Goal: Task Accomplishment & Management: Manage account settings

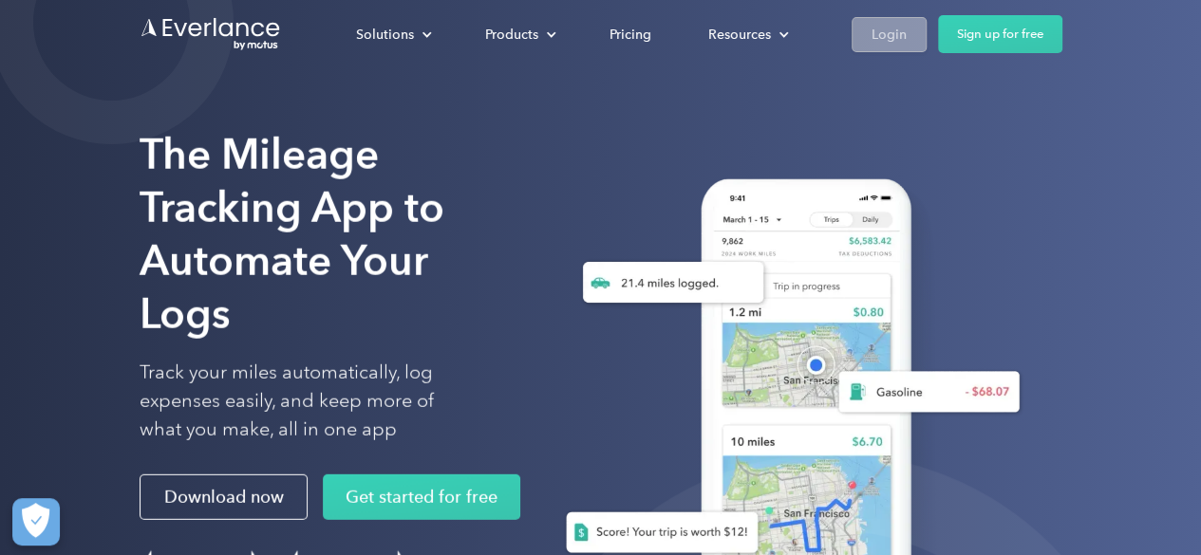
click at [858, 26] on link "Login" at bounding box center [889, 34] width 75 height 35
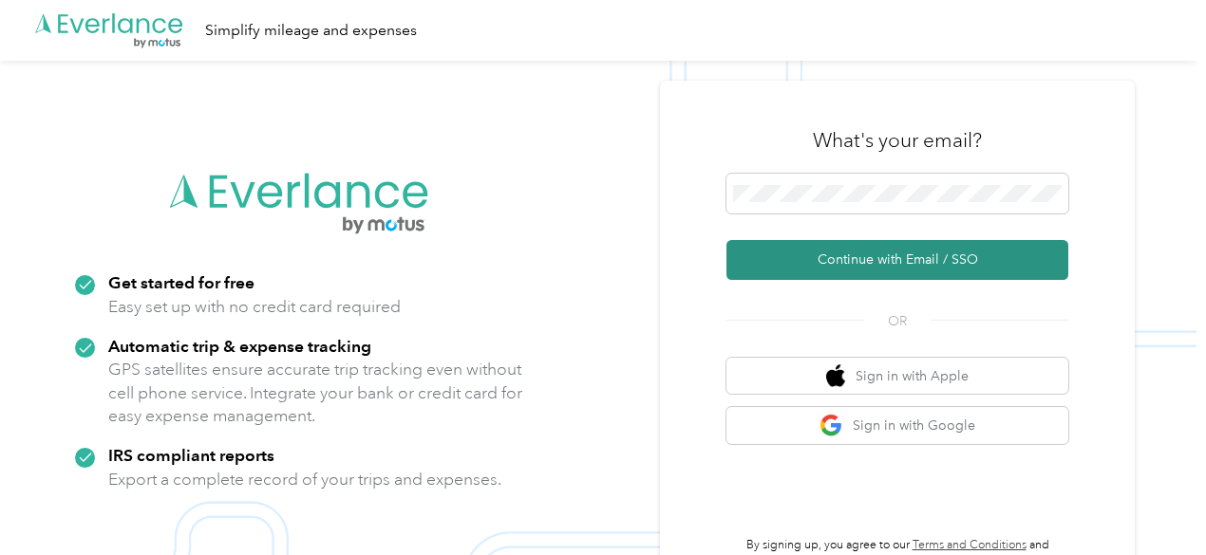
click at [786, 267] on button "Continue with Email / SSO" at bounding box center [897, 260] width 342 height 40
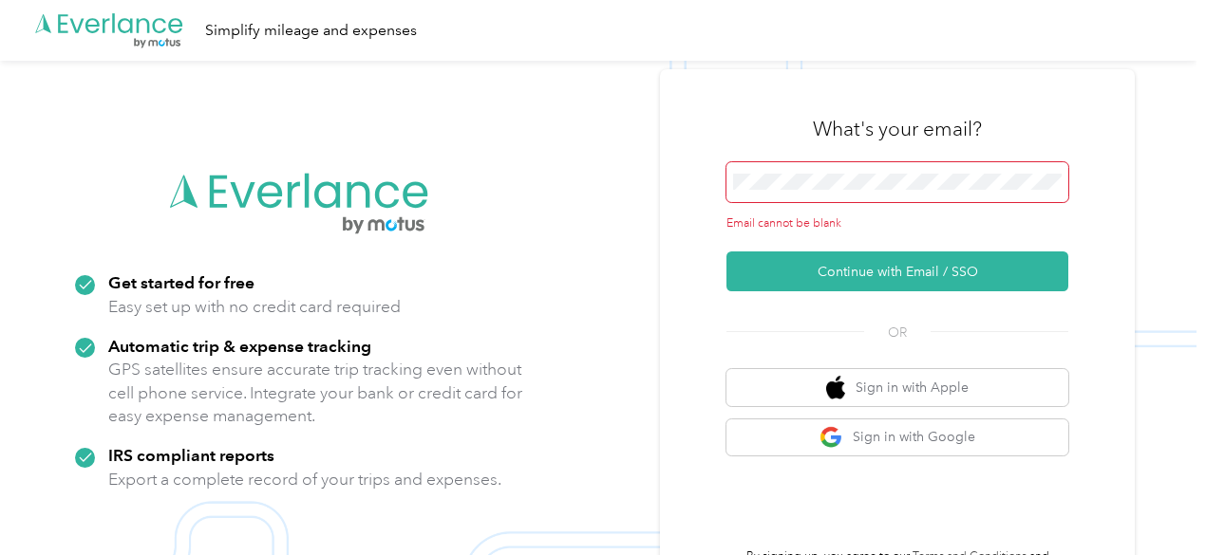
click at [783, 193] on span at bounding box center [897, 182] width 342 height 40
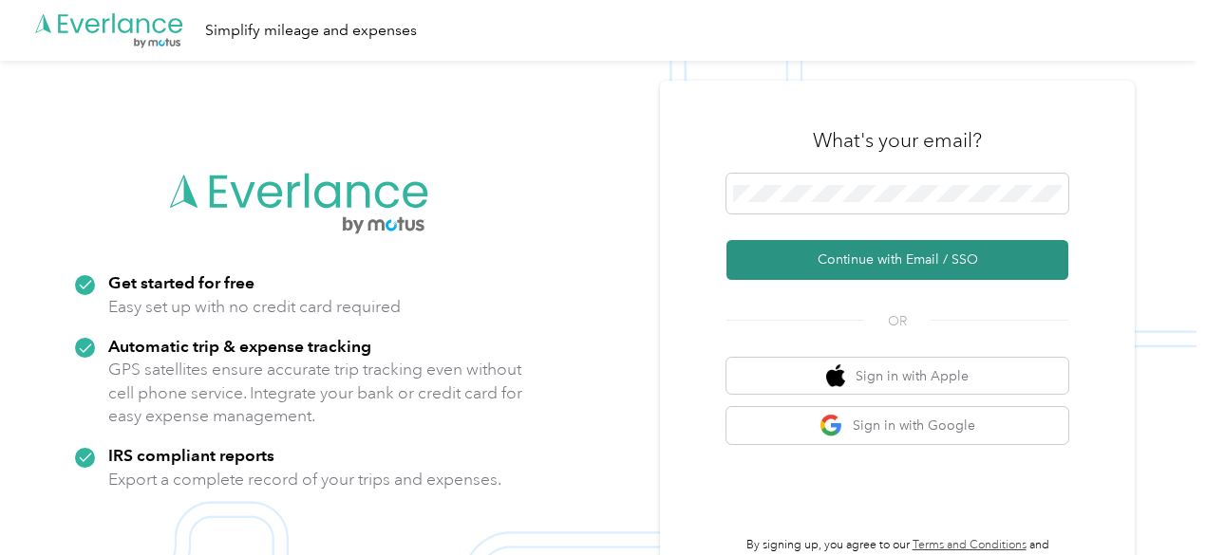
click at [869, 246] on button "Continue with Email / SSO" at bounding box center [897, 260] width 342 height 40
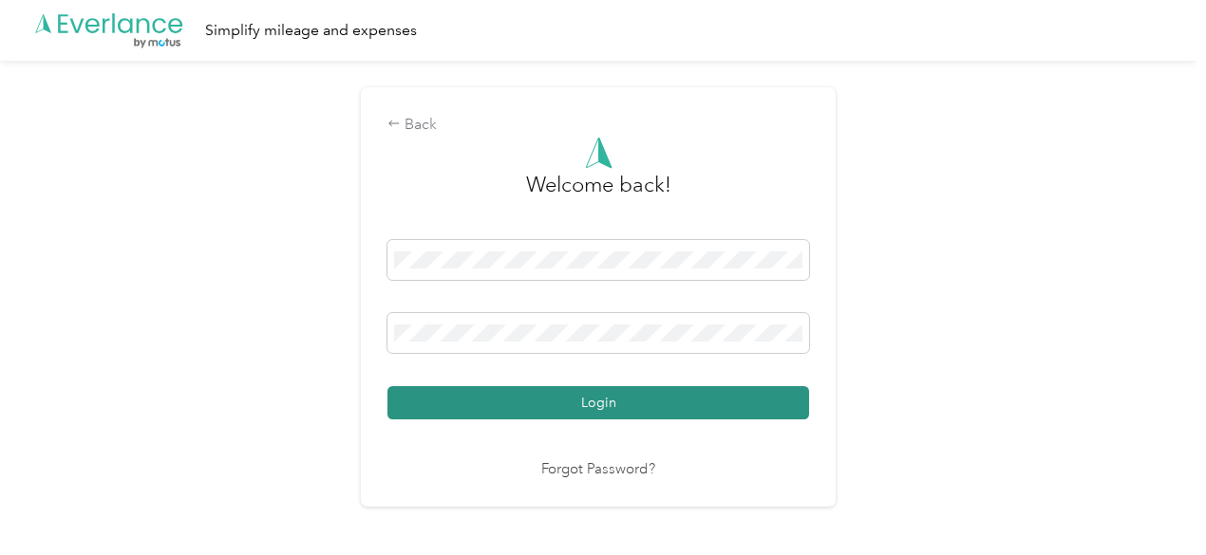
click at [537, 400] on button "Login" at bounding box center [598, 402] width 422 height 33
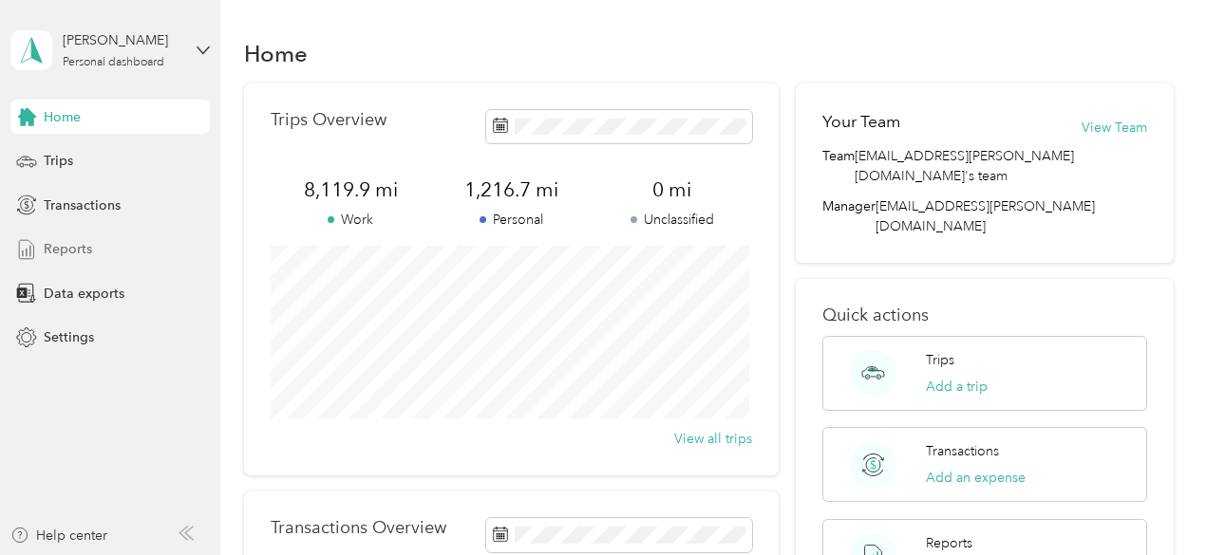
click at [51, 250] on span "Reports" at bounding box center [68, 249] width 48 height 20
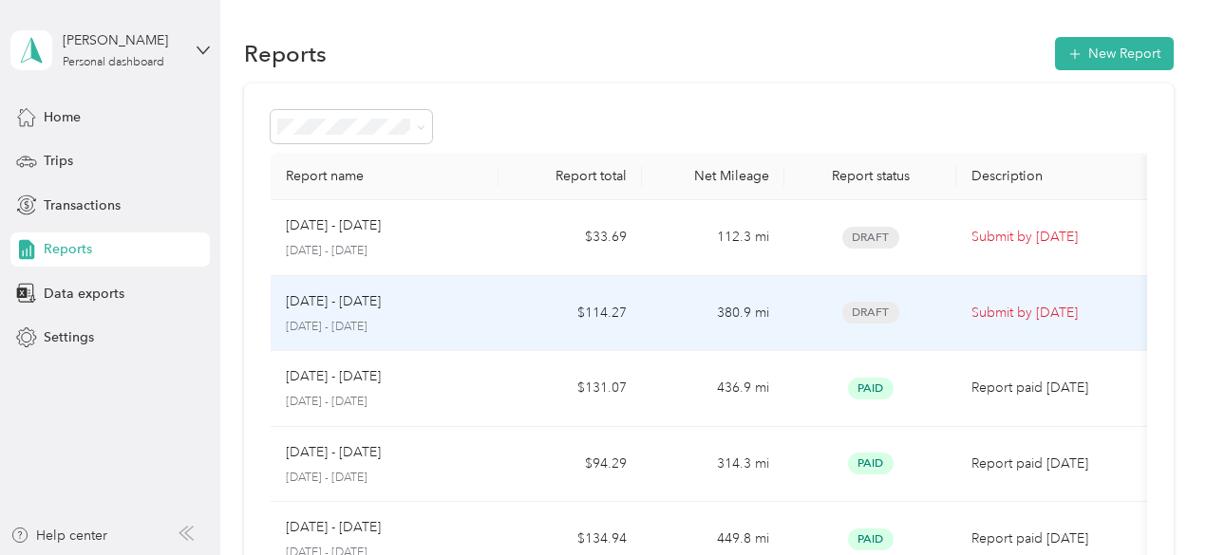
click at [509, 299] on td "$114.27" at bounding box center [569, 314] width 142 height 76
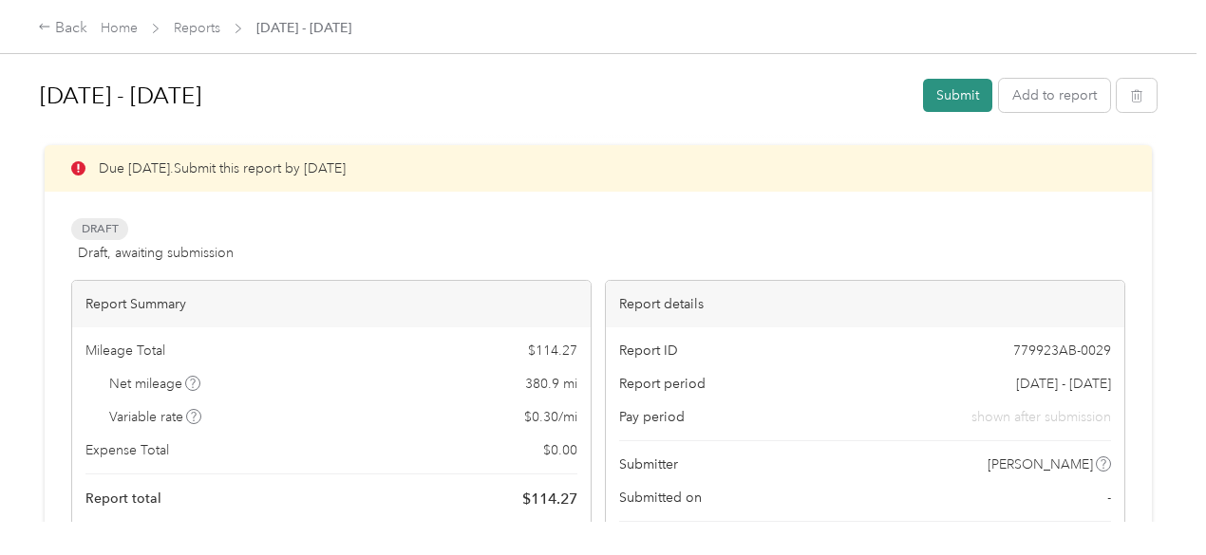
click at [944, 95] on button "Submit" at bounding box center [957, 95] width 69 height 33
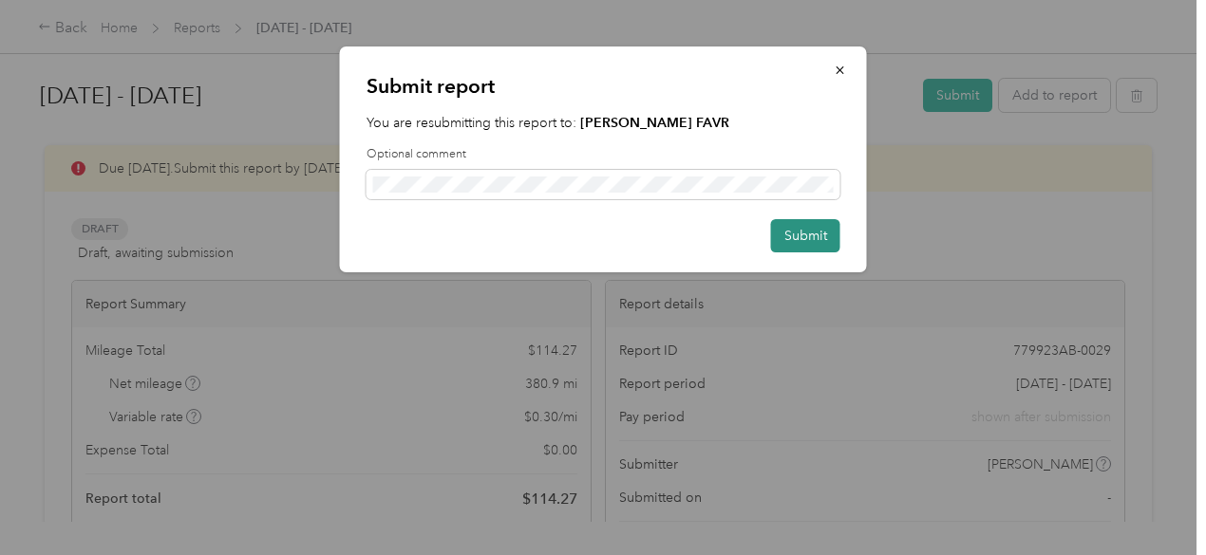
click at [803, 238] on button "Submit" at bounding box center [805, 235] width 69 height 33
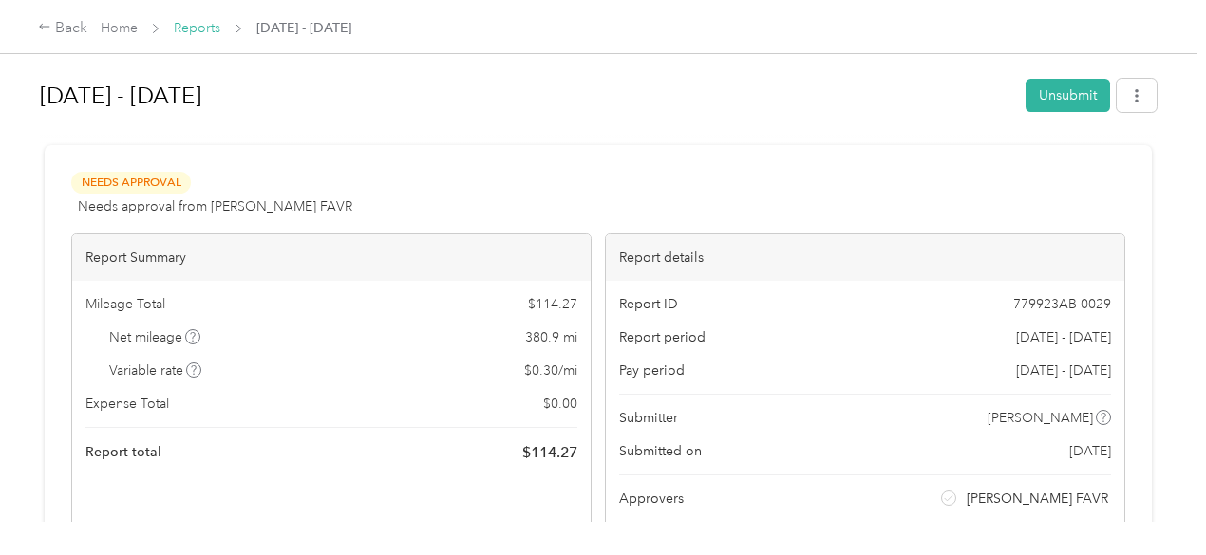
click at [176, 22] on link "Reports" at bounding box center [197, 28] width 47 height 16
